Goal: Task Accomplishment & Management: Complete application form

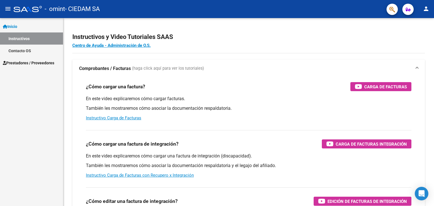
click at [20, 38] on link "Instructivos" at bounding box center [31, 38] width 63 height 12
click at [24, 53] on link "Contacto OS" at bounding box center [31, 51] width 63 height 12
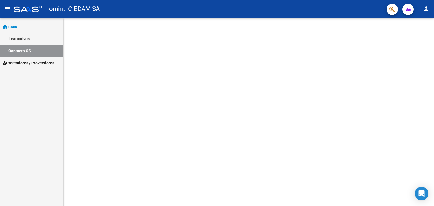
click at [27, 60] on span "Prestadores / Proveedores" at bounding box center [28, 63] width 51 height 6
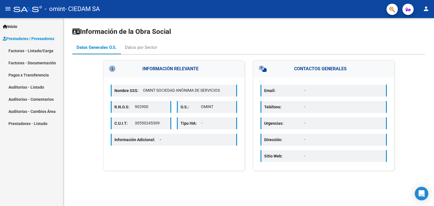
click at [32, 53] on link "Facturas - Listado/Carga" at bounding box center [31, 51] width 63 height 12
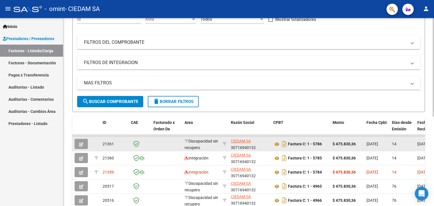
scroll to position [56, 0]
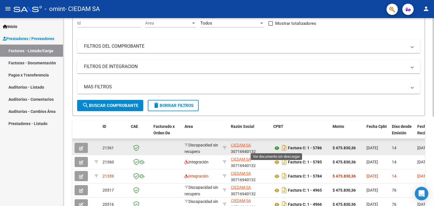
click at [276, 148] on icon at bounding box center [276, 148] width 7 height 7
click at [82, 147] on icon "button" at bounding box center [81, 148] width 4 height 4
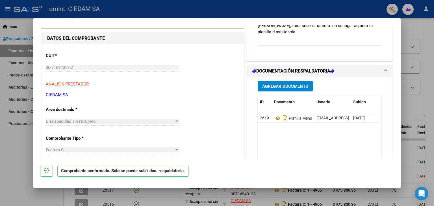
scroll to position [0, 0]
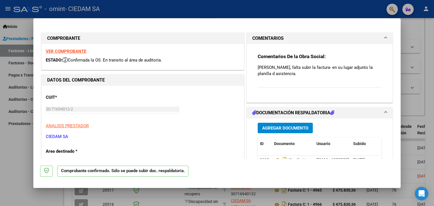
click at [53, 52] on strong "VER COMPROBANTE" at bounding box center [66, 51] width 40 height 5
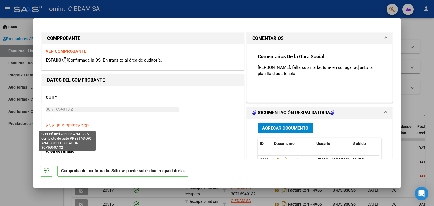
drag, startPoint x: 76, startPoint y: 90, endPoint x: 64, endPoint y: 123, distance: 35.4
click at [64, 123] on app-link-go-to "ANALISIS PRESTADOR" at bounding box center [67, 126] width 43 height 6
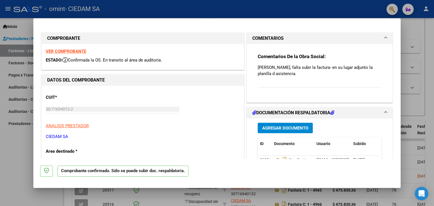
click at [126, 120] on div "CUIT * 30-71694013-2 Ingresar CUIT ANALISIS PRESTADOR CIEDAM SA ARCA Padrón ARC…" at bounding box center [143, 115] width 194 height 50
click at [76, 36] on strong "COMPROBANTE" at bounding box center [63, 38] width 33 height 5
click at [416, 34] on div at bounding box center [217, 103] width 434 height 206
type input "$ 0,00"
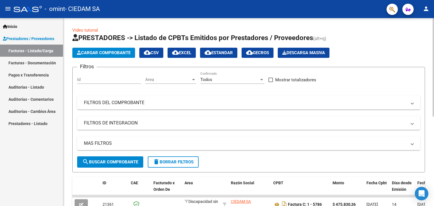
click at [109, 51] on span "Cargar Comprobante" at bounding box center [104, 52] width 54 height 5
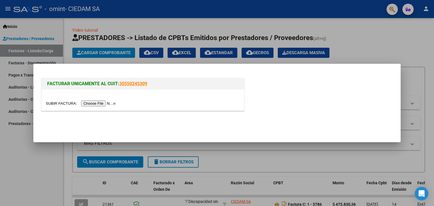
click at [112, 103] on input "file" at bounding box center [81, 103] width 71 height 6
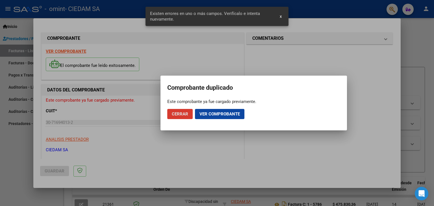
click at [211, 116] on span "Ver comprobante" at bounding box center [219, 114] width 40 height 5
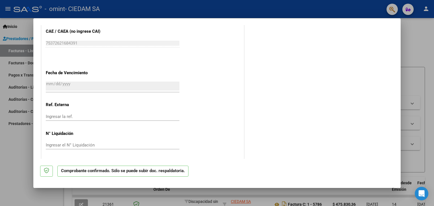
scroll to position [296, 0]
click at [418, 80] on div at bounding box center [217, 103] width 434 height 206
type input "$ 0,00"
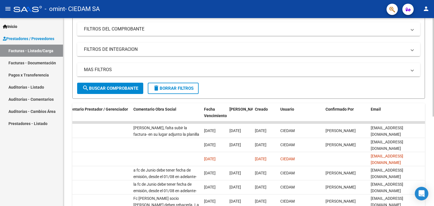
scroll to position [56, 0]
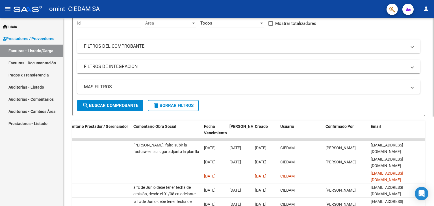
click at [127, 104] on span "search Buscar Comprobante" at bounding box center [110, 105] width 56 height 5
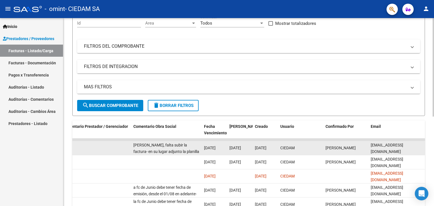
click at [203, 146] on datatable-body-cell "[DATE]" at bounding box center [214, 148] width 25 height 14
click at [177, 145] on span "[PERSON_NAME], falta subir la factura- en [PERSON_NAME] adjunto la planilla d a…" at bounding box center [166, 152] width 66 height 18
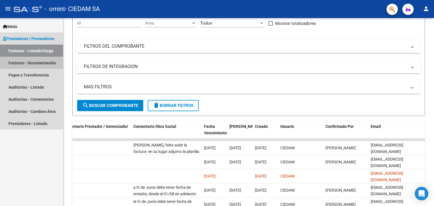
click at [36, 60] on link "Facturas - Documentación" at bounding box center [31, 63] width 63 height 12
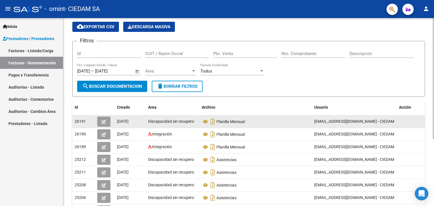
scroll to position [28, 0]
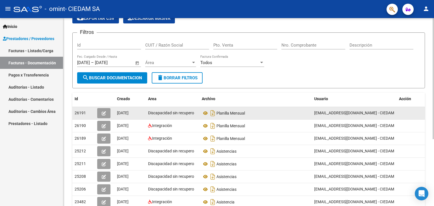
click at [100, 113] on button "button" at bounding box center [103, 113] width 13 height 10
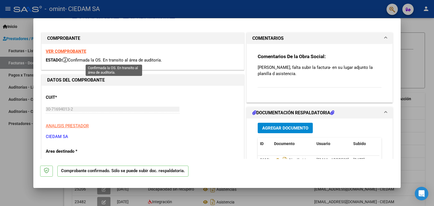
click at [72, 58] on span "Confirmada la OS. En transito al área de auditoría." at bounding box center [111, 60] width 99 height 5
click at [93, 40] on h1 "COMPROBANTE" at bounding box center [142, 38] width 191 height 7
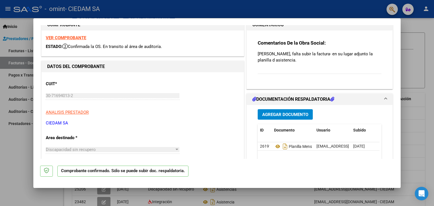
scroll to position [0, 0]
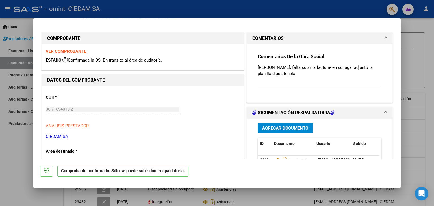
click at [336, 56] on h3 "Comentarios De la Obra Social:" at bounding box center [319, 56] width 124 height 6
click at [306, 66] on p "[PERSON_NAME], falta subir la factura- en [PERSON_NAME] adjunto la planilla d a…" at bounding box center [319, 70] width 124 height 12
click at [421, 54] on div at bounding box center [217, 103] width 434 height 206
type input "$ 0,00"
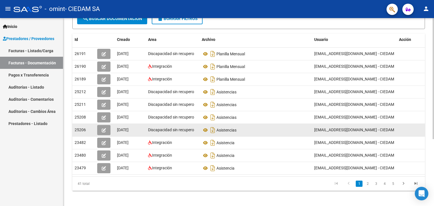
scroll to position [75, 0]
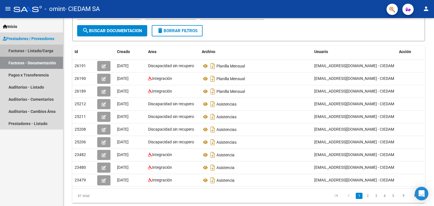
click at [29, 51] on link "Facturas - Listado/Carga" at bounding box center [31, 51] width 63 height 12
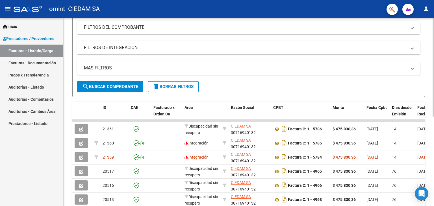
scroll to position [104, 0]
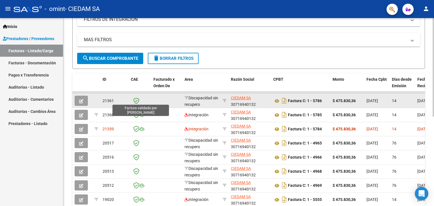
click at [135, 99] on icon at bounding box center [136, 101] width 6 height 6
click at [136, 100] on icon at bounding box center [136, 101] width 6 height 6
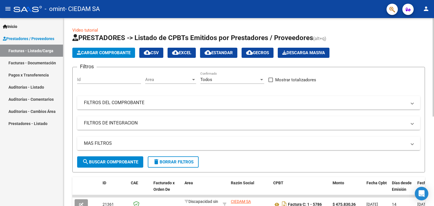
drag, startPoint x: 0, startPoint y: 0, endPoint x: 347, endPoint y: 115, distance: 365.3
click at [347, 115] on div "Filtros Id Area Area Todos Confirmado Mostrar totalizadores FILTROS DEL COMPROB…" at bounding box center [248, 114] width 343 height 85
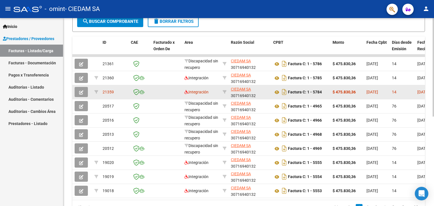
scroll to position [141, 0]
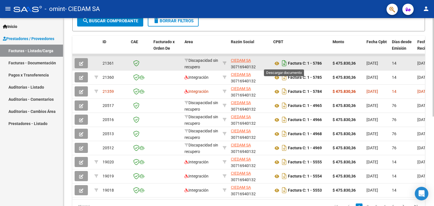
click at [284, 64] on icon "Descargar documento" at bounding box center [283, 63] width 7 height 9
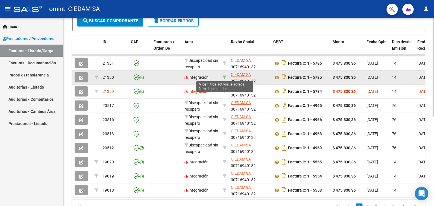
click at [224, 77] on icon at bounding box center [224, 77] width 4 height 4
type input "30716940132"
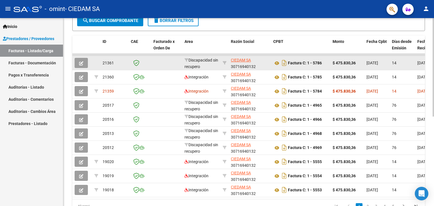
drag, startPoint x: 161, startPoint y: 76, endPoint x: 160, endPoint y: 63, distance: 13.3
click at [160, 63] on datatable-body-cell at bounding box center [166, 63] width 31 height 14
click at [81, 61] on icon "button" at bounding box center [81, 63] width 4 height 4
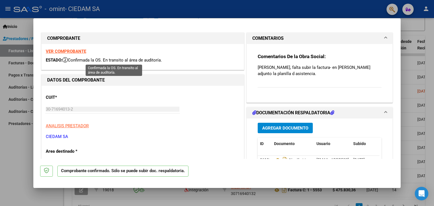
click at [67, 59] on icon at bounding box center [64, 60] width 5 height 6
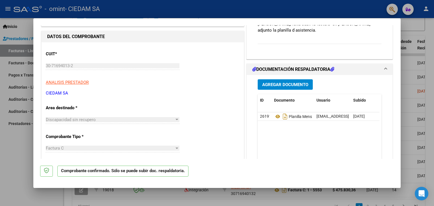
scroll to position [56, 0]
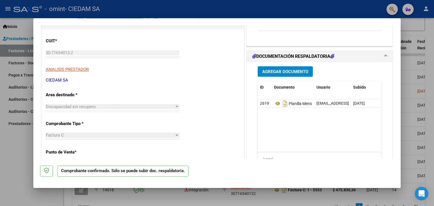
click at [294, 63] on div "Agregar Documento ID Documento Usuario Subido Acción 26191 Planilla Mensual [EM…" at bounding box center [319, 118] width 132 height 113
click at [287, 72] on span "Agregar Documento" at bounding box center [285, 71] width 46 height 5
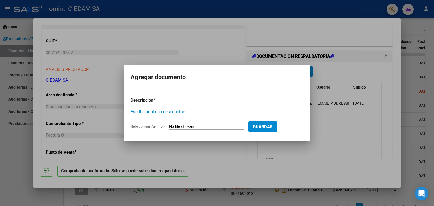
click at [149, 112] on input "Escriba aquí una descripcion" at bounding box center [189, 111] width 119 height 5
type input "factura"
click at [219, 124] on app-file-uploader "Seleccionar Archivo" at bounding box center [189, 126] width 118 height 5
click at [215, 126] on input "Seleccionar Archivo" at bounding box center [206, 126] width 75 height 5
type input "C:\fakepath\30716940132_011_00001_00005786.pdf"
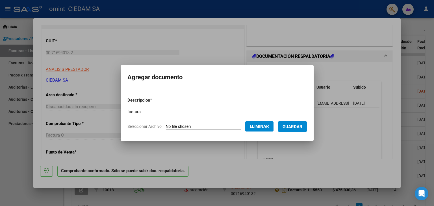
click at [296, 127] on span "Guardar" at bounding box center [292, 126] width 20 height 5
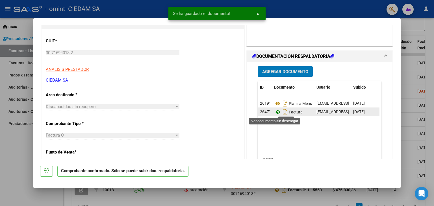
click at [276, 113] on icon at bounding box center [277, 112] width 7 height 7
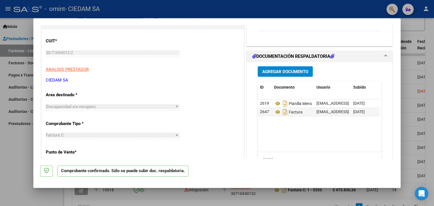
click at [410, 101] on div at bounding box center [217, 103] width 434 height 206
type input "$ 0,00"
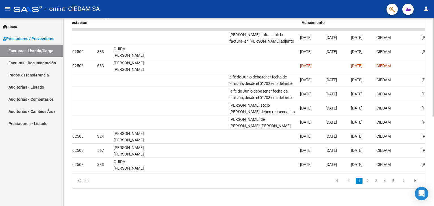
scroll to position [0, 736]
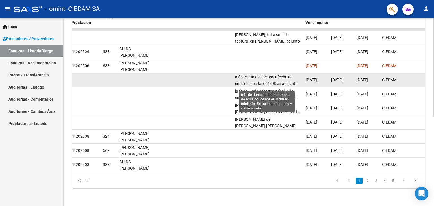
click at [284, 75] on span "a fc de Junio debe tener fecha de emisión, desde el 01/08 en adelante- Se solic…" at bounding box center [266, 84] width 63 height 18
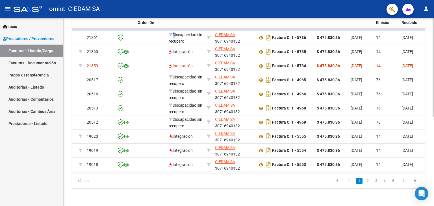
scroll to position [0, 0]
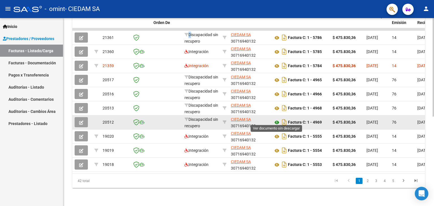
click at [278, 119] on icon at bounding box center [276, 122] width 7 height 7
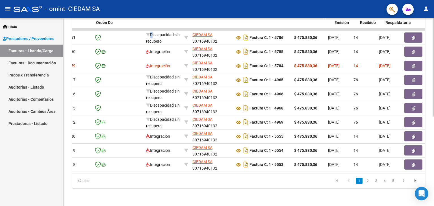
scroll to position [0, 57]
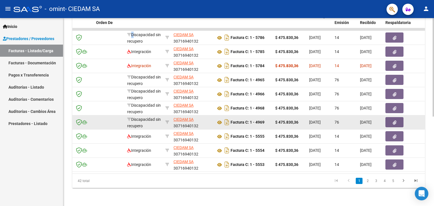
click at [394, 121] on icon "button" at bounding box center [394, 123] width 4 height 4
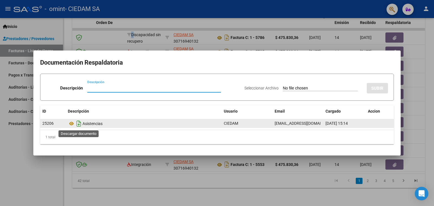
click at [78, 124] on icon "Descargar documento" at bounding box center [78, 123] width 7 height 9
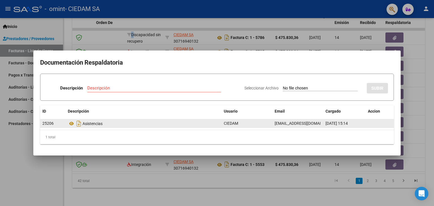
click at [419, 84] on div at bounding box center [217, 103] width 434 height 206
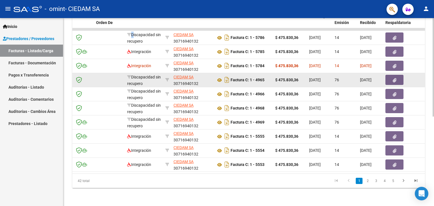
scroll to position [0, 0]
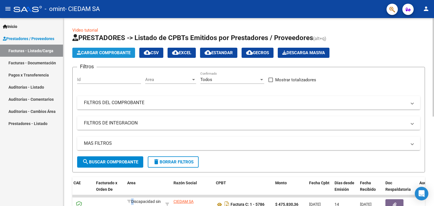
click at [93, 51] on span "Cargar Comprobante" at bounding box center [104, 52] width 54 height 5
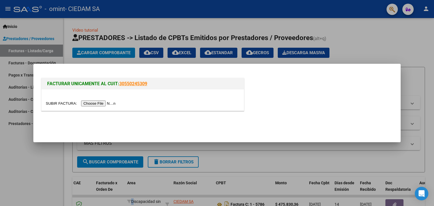
click at [102, 102] on input "file" at bounding box center [81, 103] width 71 height 6
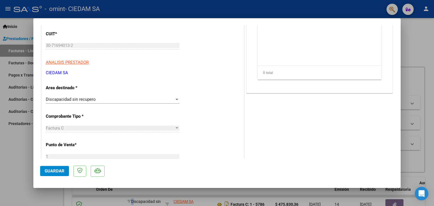
scroll to position [85, 0]
click at [88, 100] on span "Discapacidad sin recupero" at bounding box center [71, 99] width 50 height 5
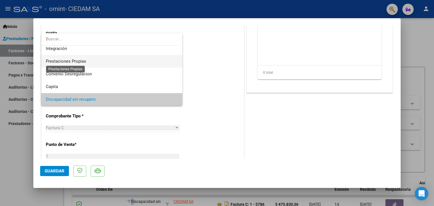
scroll to position [14, 0]
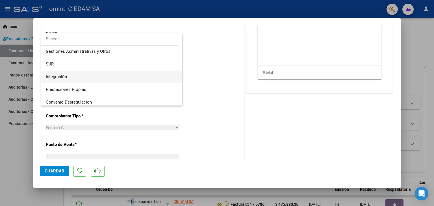
click at [81, 77] on span "Integración" at bounding box center [112, 77] width 132 height 13
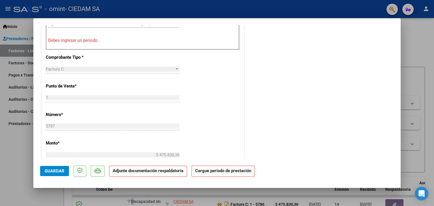
scroll to position [169, 0]
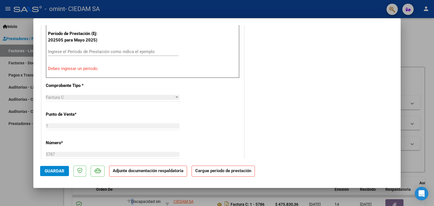
click at [96, 49] on input "Ingrese el Período de Prestación como indica el ejemplo" at bounding box center [113, 51] width 130 height 5
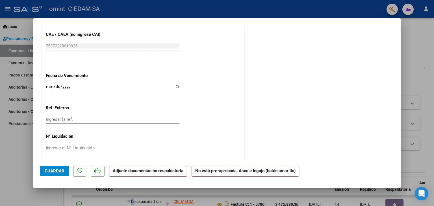
scroll to position [356, 0]
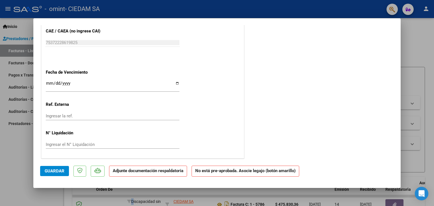
type input "202506"
click at [110, 84] on input "Ingresar la fecha" at bounding box center [113, 85] width 134 height 9
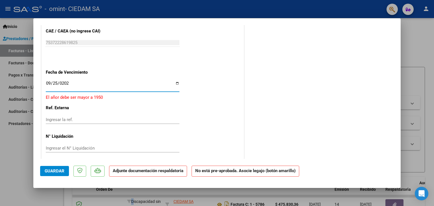
type input "[DATE]"
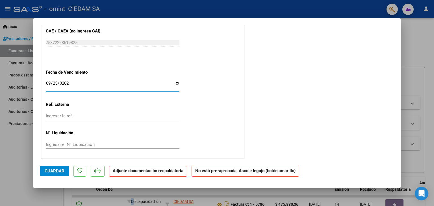
click at [56, 172] on span "Guardar" at bounding box center [55, 171] width 20 height 5
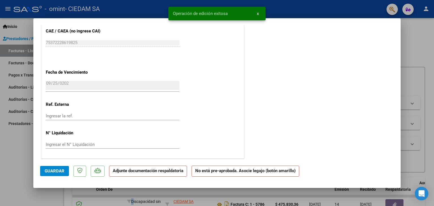
click at [166, 169] on strong "Adjunte documentación respaldatoria" at bounding box center [148, 170] width 71 height 5
click at [175, 172] on strong "Adjunte documentación respaldatoria" at bounding box center [148, 170] width 71 height 5
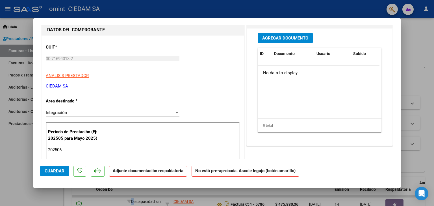
scroll to position [17, 0]
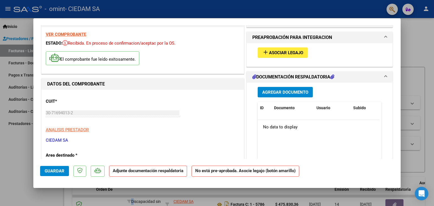
click at [277, 91] on span "Agregar Documento" at bounding box center [285, 92] width 46 height 5
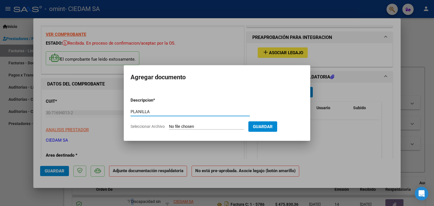
type input "PLANILLA"
click at [201, 126] on input "Seleccionar Archivo" at bounding box center [206, 126] width 75 height 5
type input "C:\fakepath\PLANILLA MENSUAL.pdf"
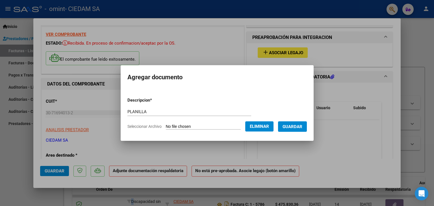
click at [295, 127] on span "Guardar" at bounding box center [292, 126] width 20 height 5
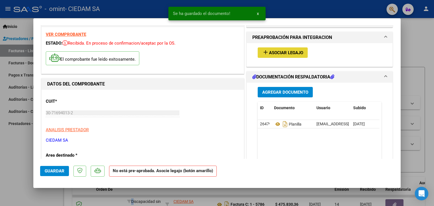
click at [277, 50] on span "Asociar Legajo" at bounding box center [286, 52] width 34 height 5
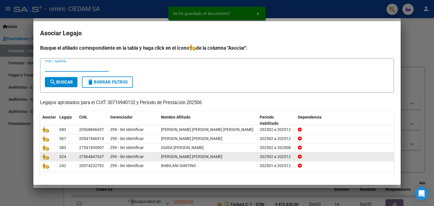
click at [154, 156] on div "Z99 - Sin Identificar" at bounding box center [133, 157] width 46 height 6
click at [299, 156] on icon at bounding box center [300, 157] width 4 height 4
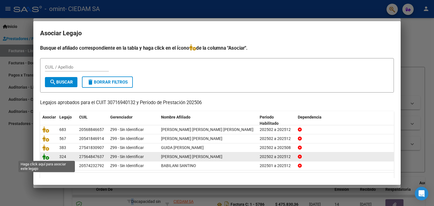
click at [47, 156] on icon at bounding box center [45, 157] width 7 height 6
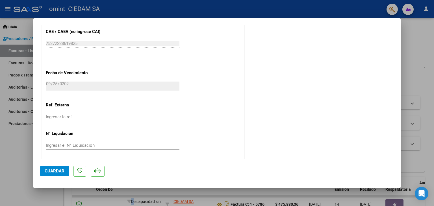
scroll to position [371, 0]
click at [61, 170] on span "Guardar" at bounding box center [55, 171] width 20 height 5
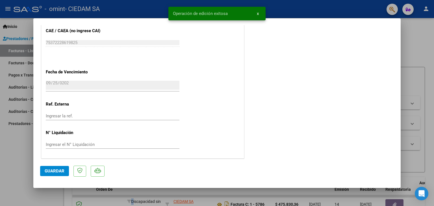
click at [409, 46] on div at bounding box center [217, 103] width 434 height 206
type input "$ 0,00"
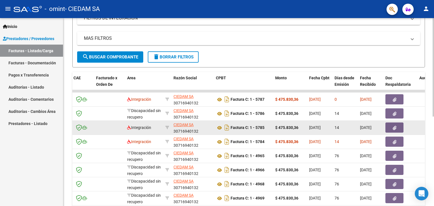
scroll to position [113, 0]
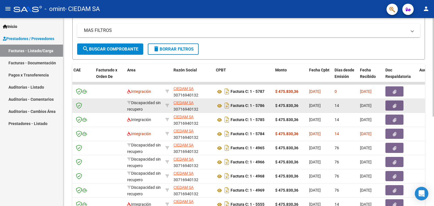
click at [394, 104] on icon "button" at bounding box center [394, 106] width 4 height 4
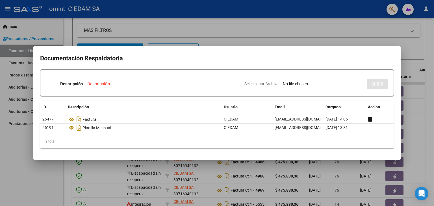
click at [424, 124] on div at bounding box center [217, 103] width 434 height 206
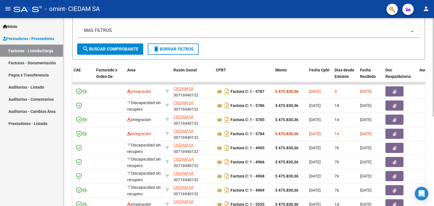
drag, startPoint x: 99, startPoint y: 46, endPoint x: 105, endPoint y: 61, distance: 16.1
click at [99, 47] on span "search Buscar Comprobante" at bounding box center [110, 49] width 56 height 5
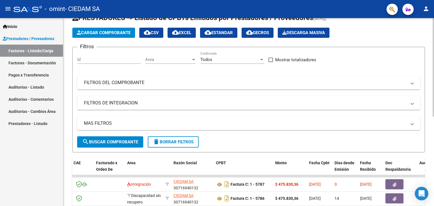
scroll to position [0, 0]
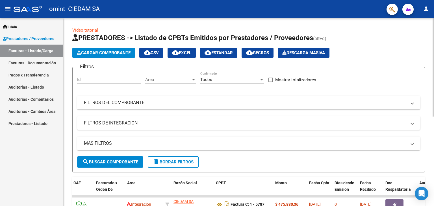
click at [106, 53] on span "Cargar Comprobante" at bounding box center [104, 52] width 54 height 5
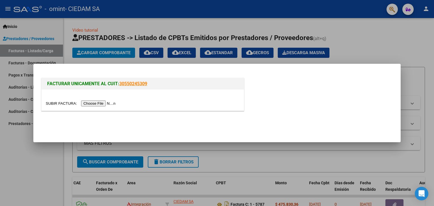
click at [105, 104] on input "file" at bounding box center [81, 103] width 71 height 6
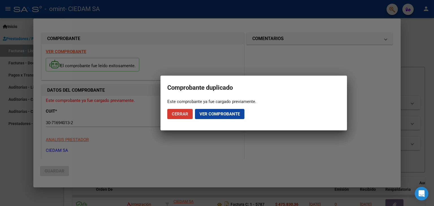
click at [207, 112] on span "Ver comprobante" at bounding box center [219, 114] width 40 height 5
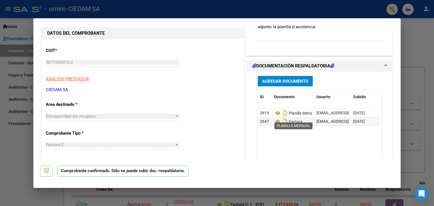
scroll to position [42, 0]
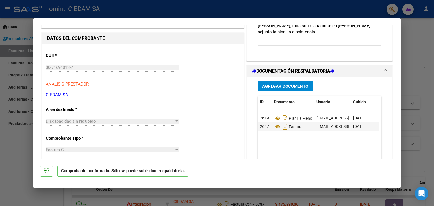
click at [418, 54] on div at bounding box center [217, 103] width 434 height 206
type input "$ 0,00"
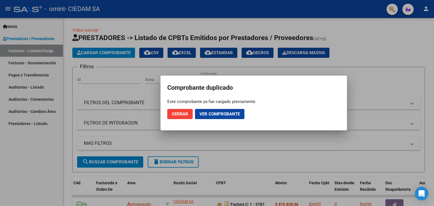
drag, startPoint x: 181, startPoint y: 113, endPoint x: 182, endPoint y: 121, distance: 7.9
click at [181, 113] on span "Cerrar" at bounding box center [180, 114] width 16 height 5
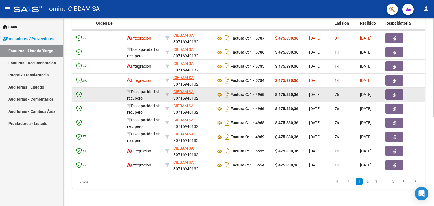
scroll to position [169, 0]
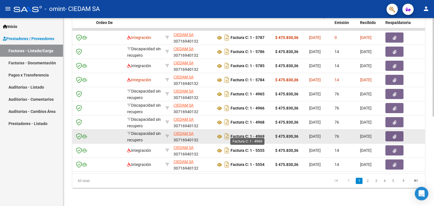
click at [250, 135] on strong "Factura C: 1 - 4969" at bounding box center [247, 136] width 34 height 5
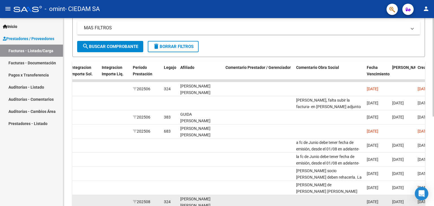
scroll to position [113, 0]
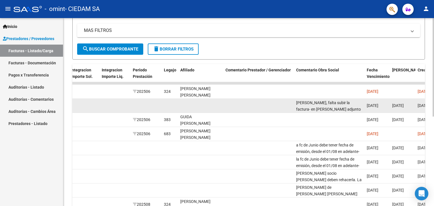
click at [299, 103] on span "[PERSON_NAME], falta subir la factura- en [PERSON_NAME] adjunto la planilla d a…" at bounding box center [328, 109] width 65 height 18
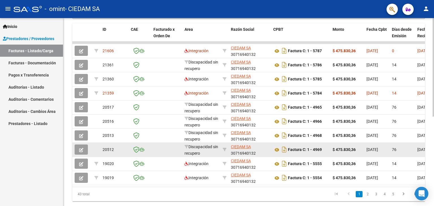
scroll to position [142, 0]
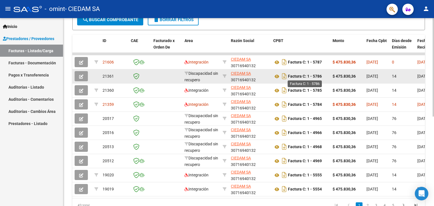
click at [316, 77] on strong "Factura C: 1 - 5786" at bounding box center [305, 76] width 34 height 5
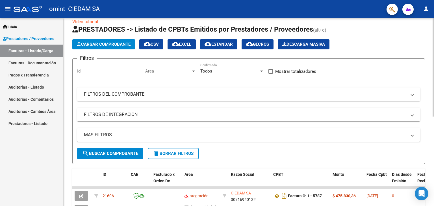
scroll to position [0, 0]
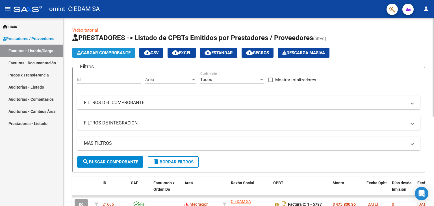
click at [111, 52] on span "Cargar Comprobante" at bounding box center [104, 52] width 54 height 5
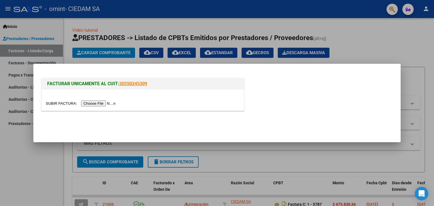
click at [104, 100] on input "file" at bounding box center [81, 103] width 71 height 6
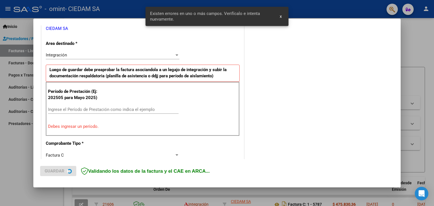
scroll to position [119, 0]
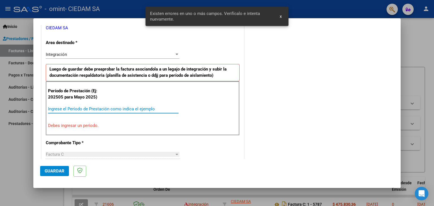
click at [100, 107] on input "Ingrese el Período de Prestación como indica el ejemplo" at bounding box center [113, 108] width 130 height 5
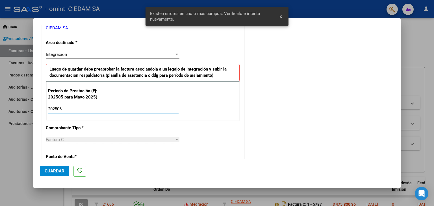
type input "202506"
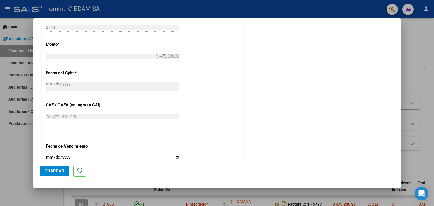
scroll to position [316, 0]
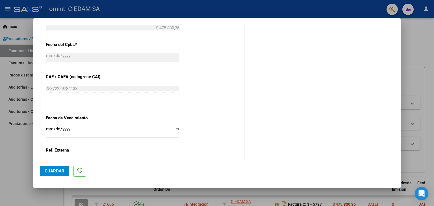
click at [80, 131] on input "Ingresar la fecha" at bounding box center [113, 131] width 134 height 9
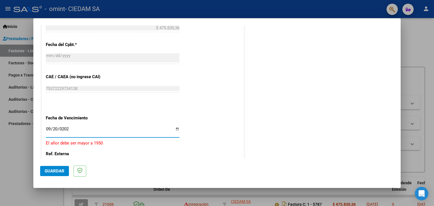
type input "[DATE]"
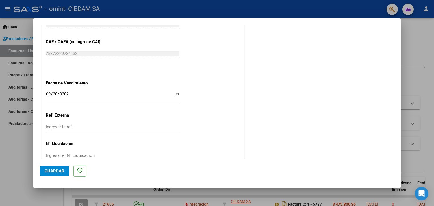
scroll to position [362, 0]
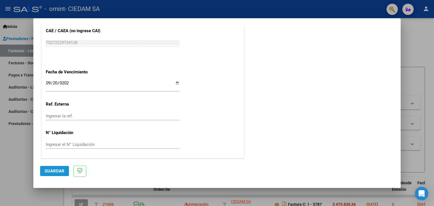
click at [56, 169] on span "Guardar" at bounding box center [55, 171] width 20 height 5
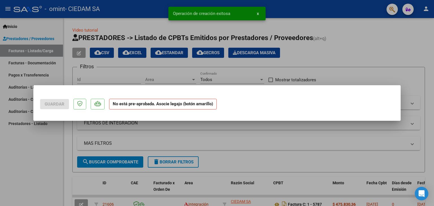
scroll to position [0, 0]
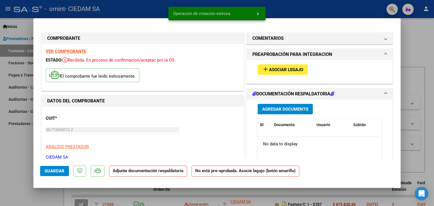
click at [285, 109] on span "Agregar Documento" at bounding box center [285, 109] width 46 height 5
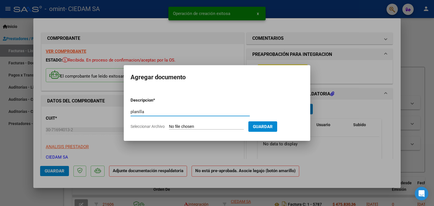
type input "planilla"
click at [198, 128] on input "Seleccionar Archivo" at bounding box center [206, 126] width 75 height 5
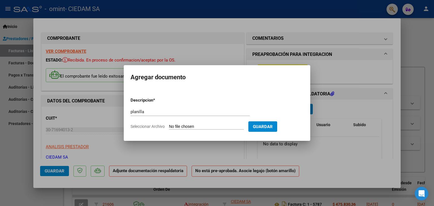
type input "C:\fakepath\PLANILLA [PERSON_NAME].pdf"
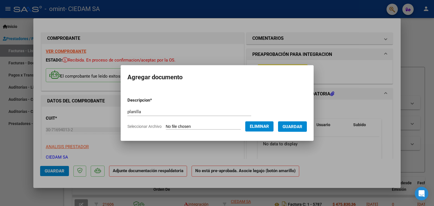
click at [301, 127] on span "Guardar" at bounding box center [292, 126] width 20 height 5
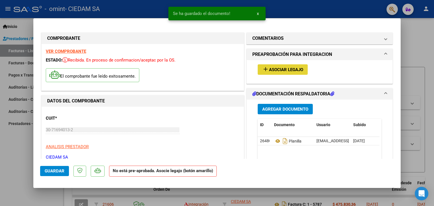
click at [293, 65] on button "add Asociar Legajo" at bounding box center [282, 69] width 50 height 10
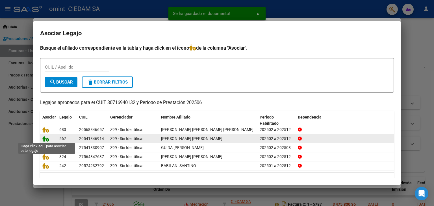
click at [45, 139] on icon at bounding box center [45, 139] width 7 height 6
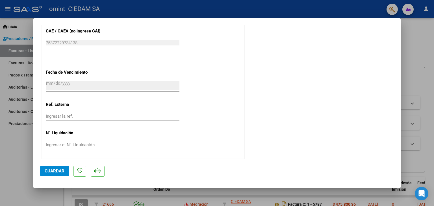
scroll to position [371, 0]
click at [57, 170] on span "Guardar" at bounding box center [55, 171] width 20 height 5
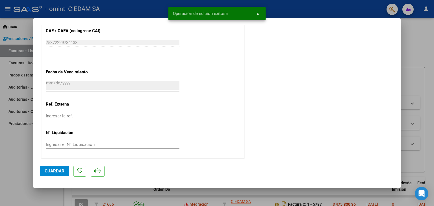
click at [407, 47] on div at bounding box center [217, 103] width 434 height 206
type input "$ 0,00"
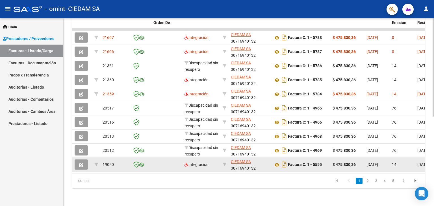
scroll to position [0, 0]
